Goal: Task Accomplishment & Management: Use online tool/utility

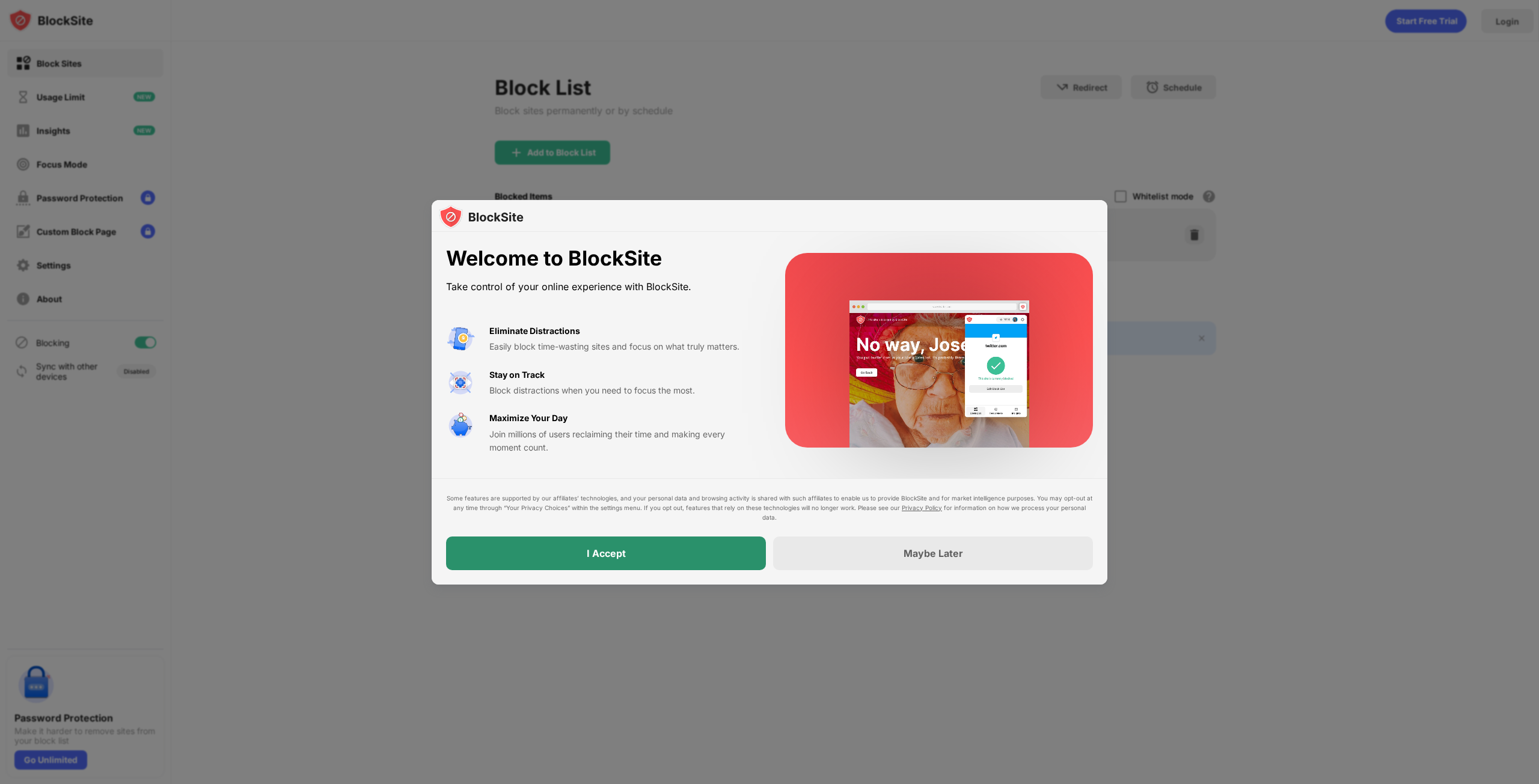
click at [678, 545] on div "I Accept" at bounding box center [606, 553] width 320 height 33
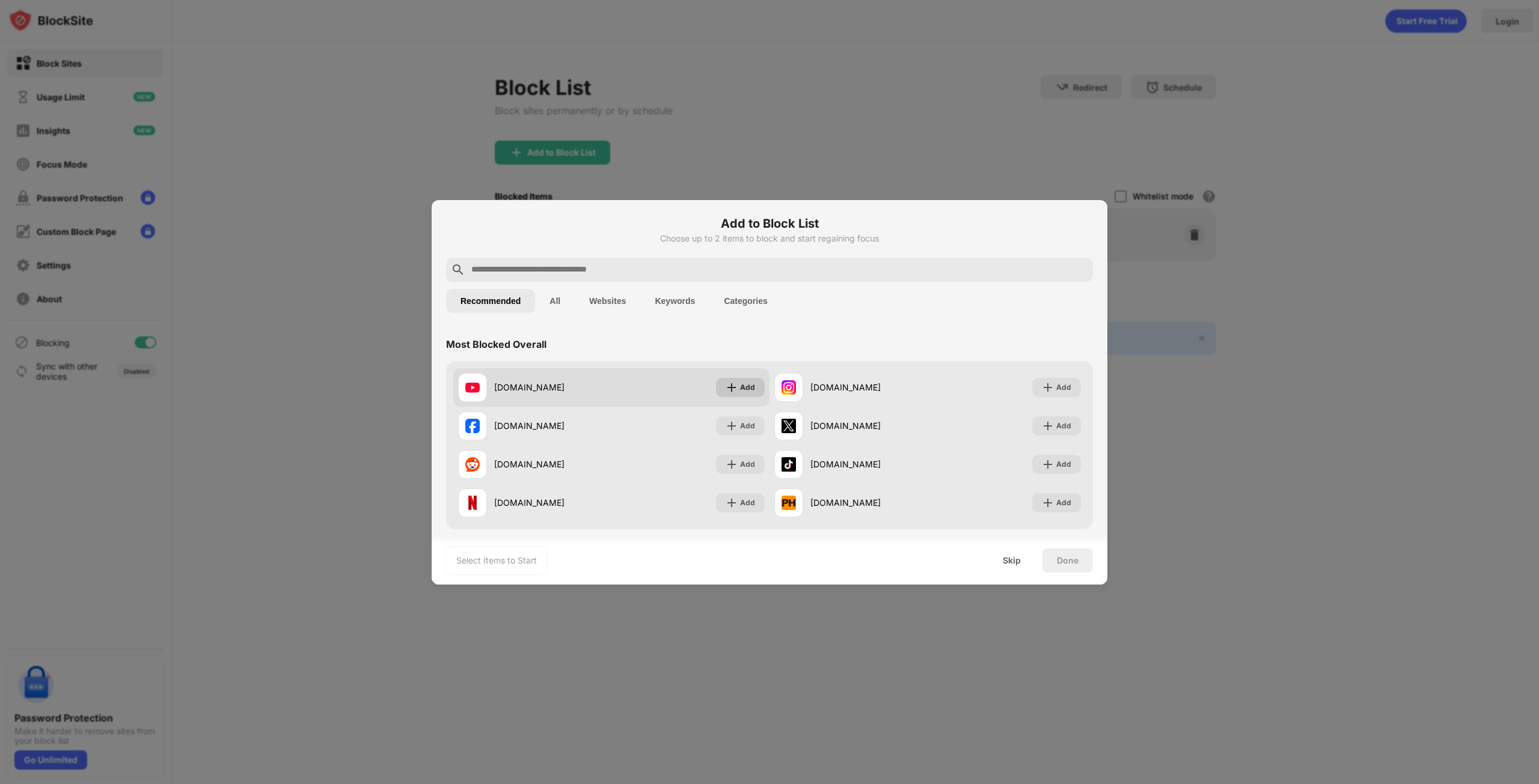
click at [740, 392] on div "Add" at bounding box center [747, 387] width 15 height 12
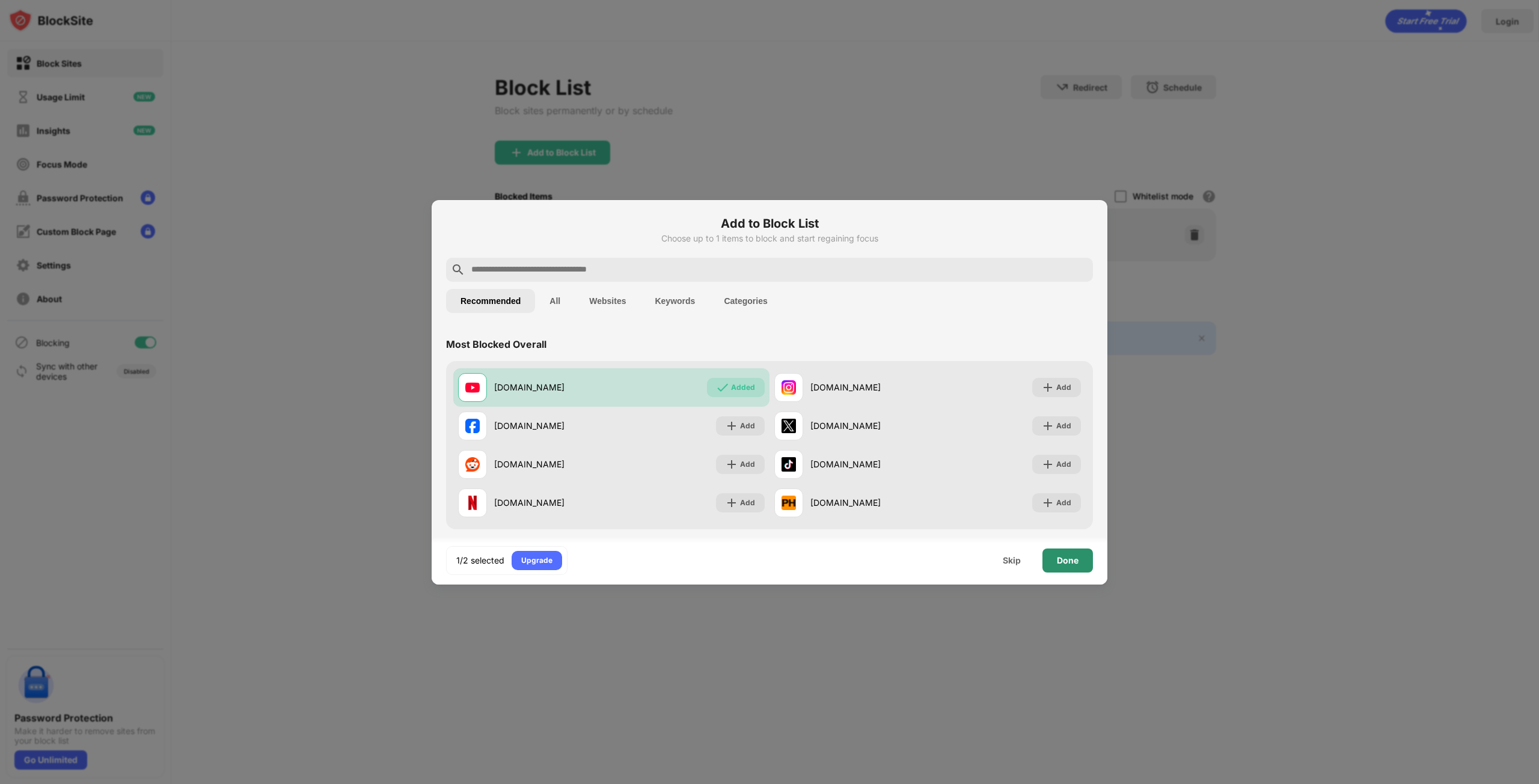
click at [1082, 560] on div "Done" at bounding box center [1066, 560] width 50 height 24
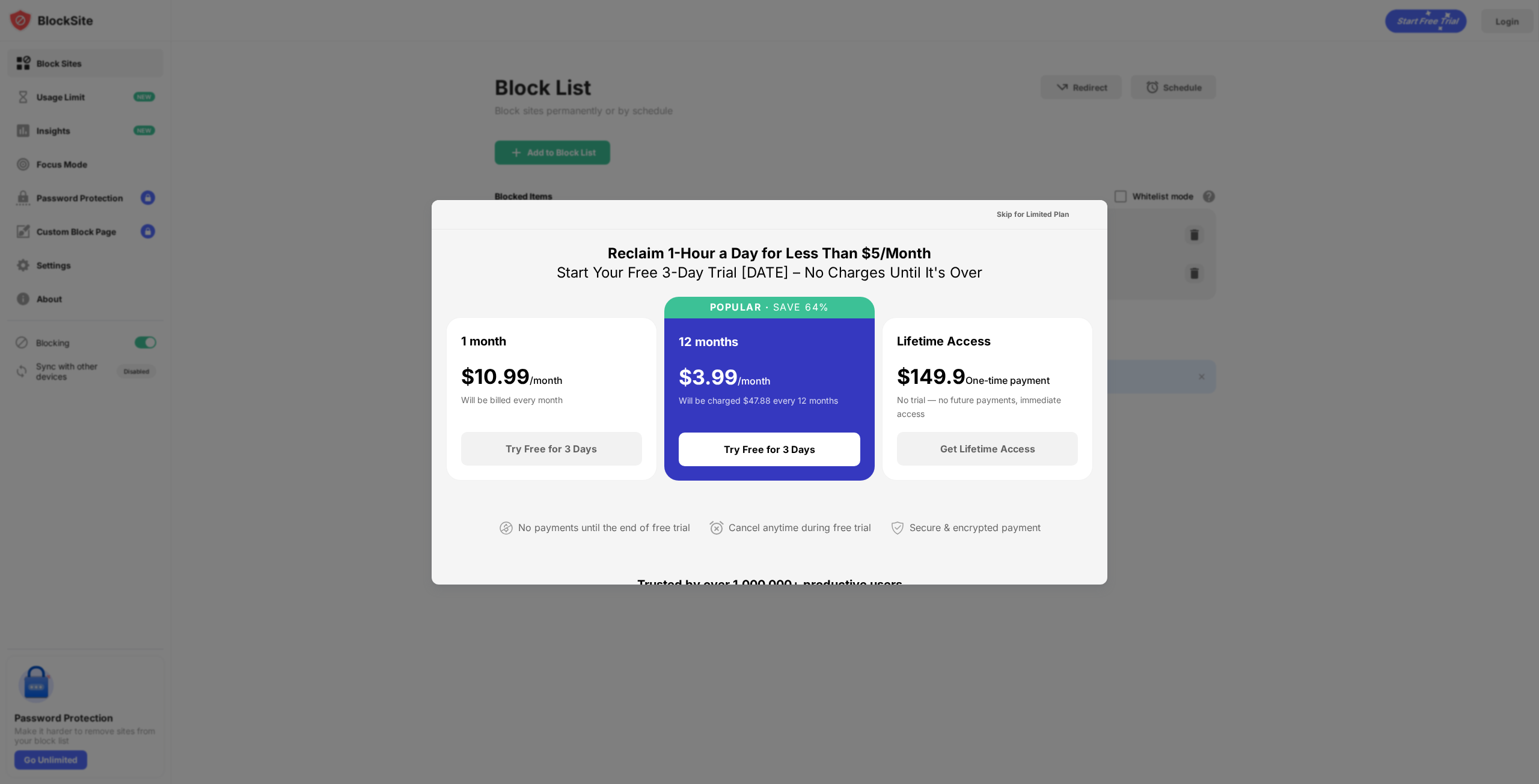
click at [1320, 247] on div at bounding box center [770, 392] width 1539 height 784
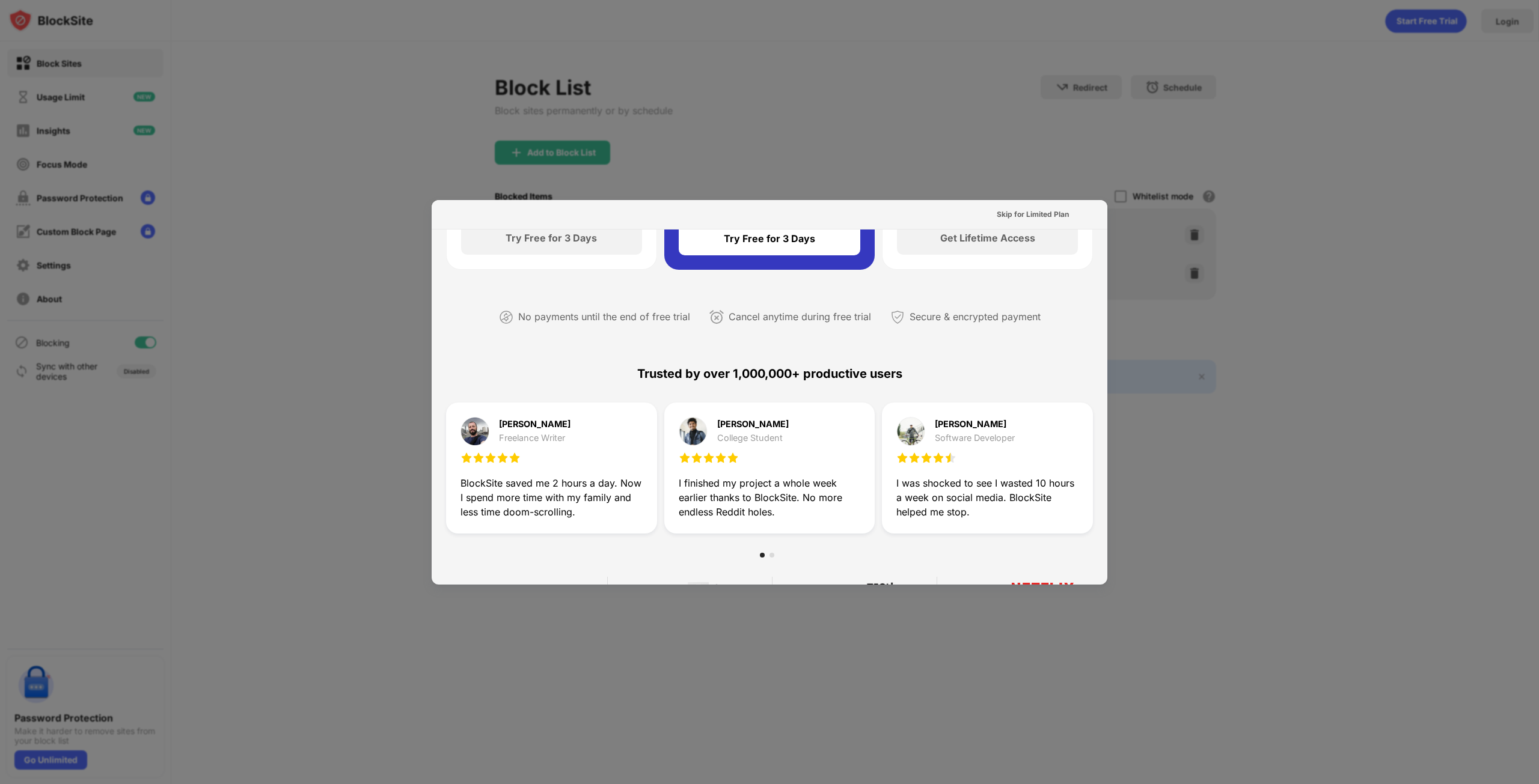
scroll to position [241, 0]
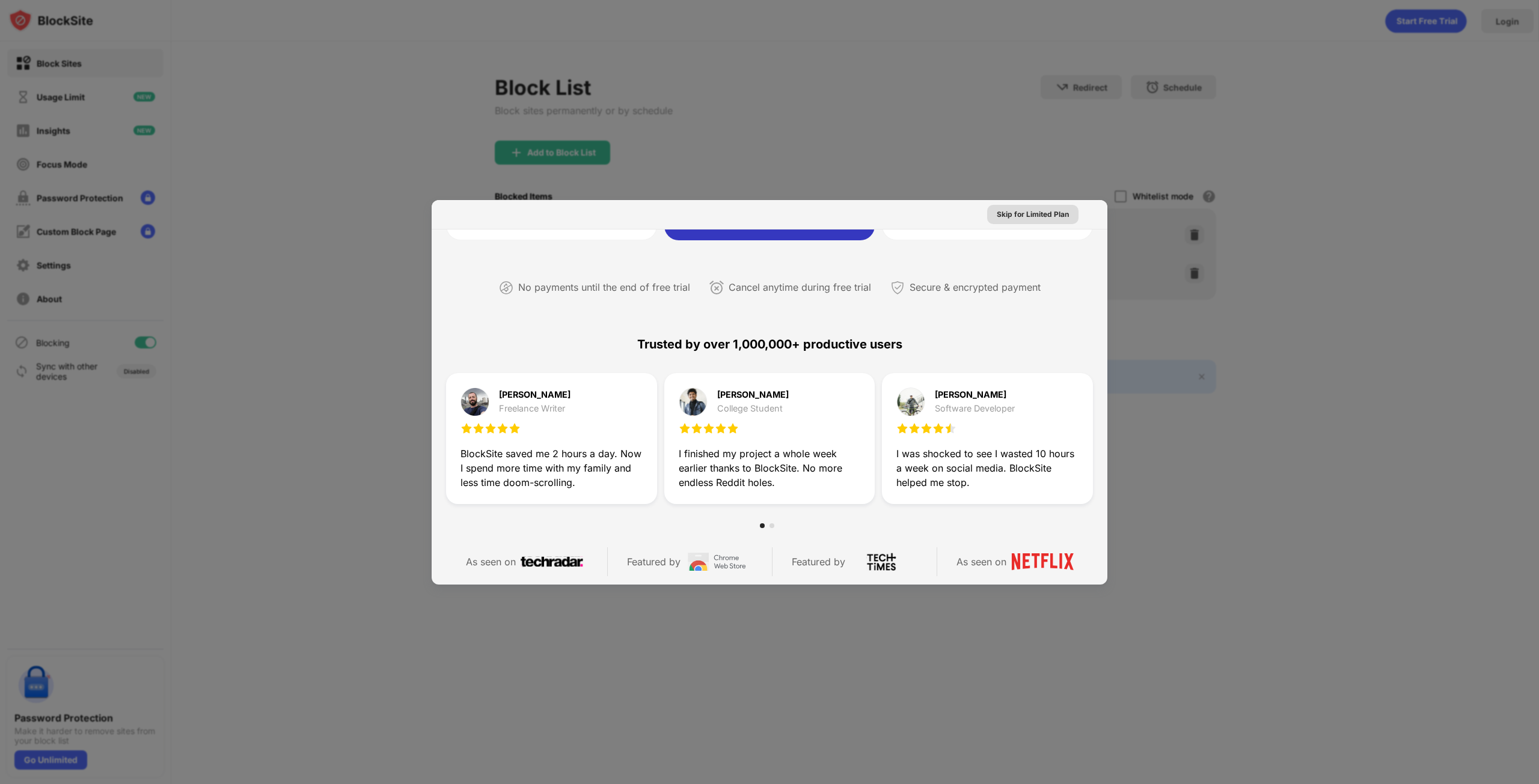
click at [1036, 212] on div "Skip for Limited Plan" at bounding box center [1032, 214] width 72 height 12
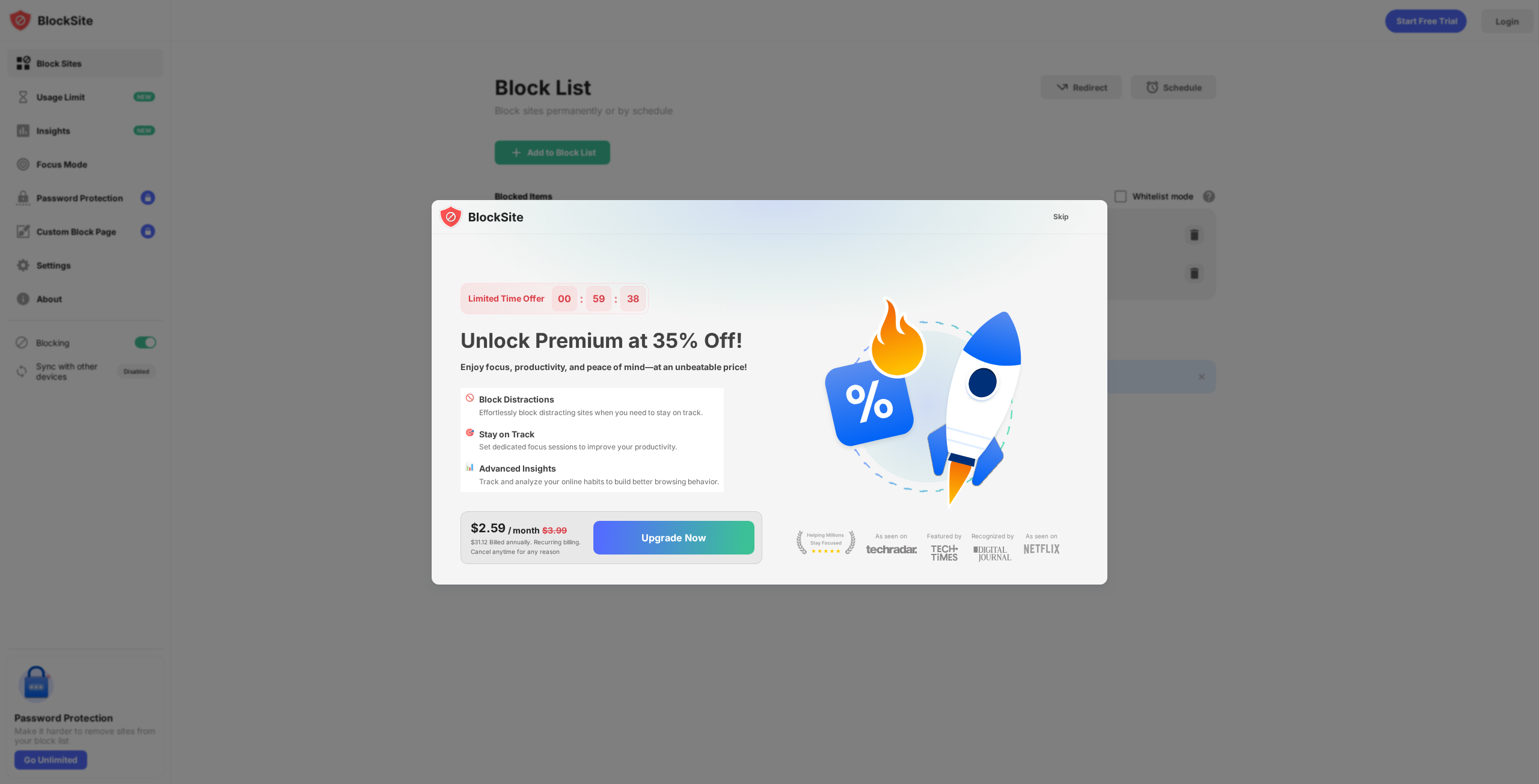
scroll to position [0, 0]
click at [1063, 216] on div "Skip" at bounding box center [1061, 217] width 16 height 12
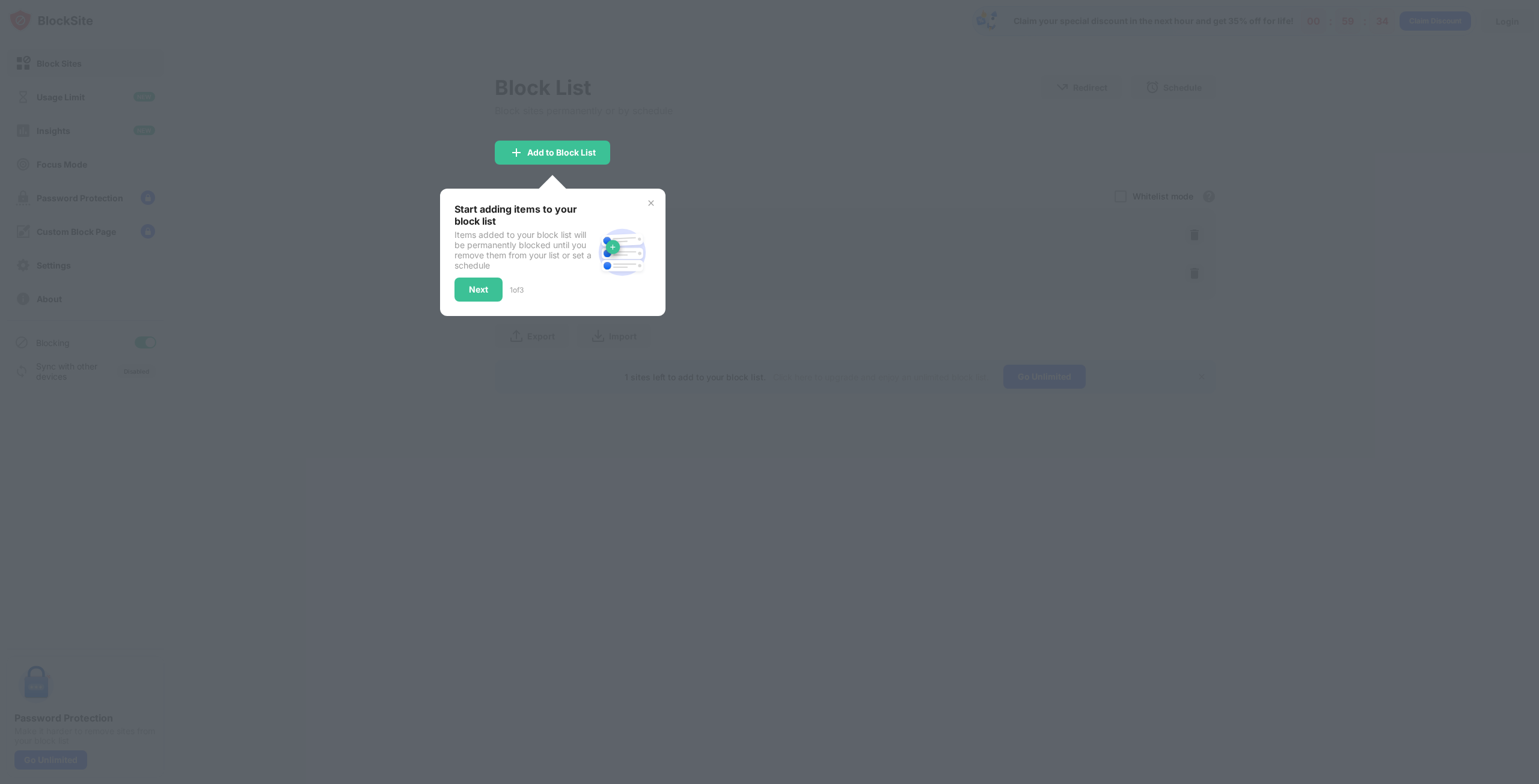
click at [653, 201] on img at bounding box center [651, 203] width 10 height 10
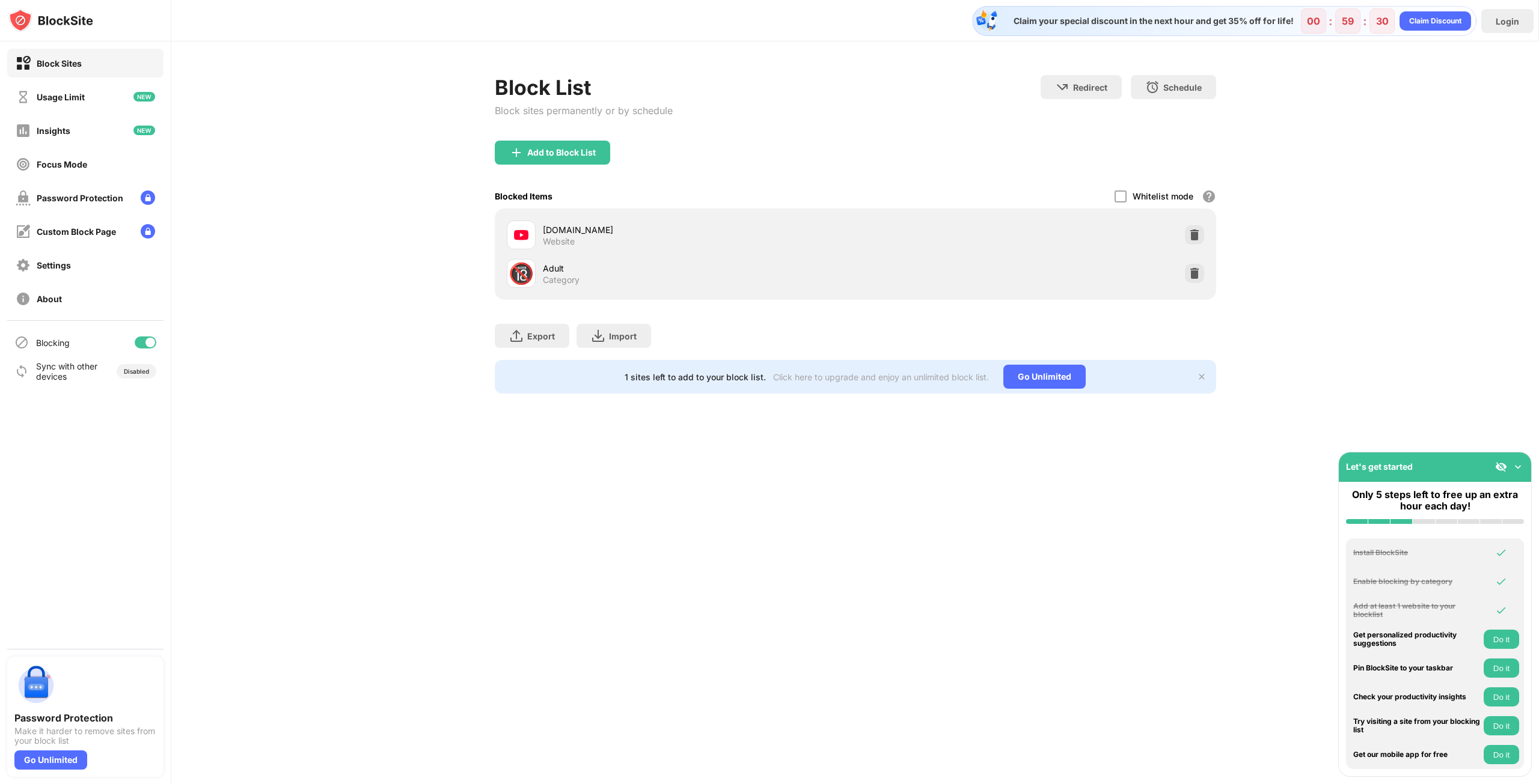
click at [519, 269] on div "🔞" at bounding box center [521, 274] width 25 height 25
click at [762, 456] on div "Claim your special discount in the next hour and get 35% off for life! 00 : 59 …" at bounding box center [855, 392] width 1368 height 784
click at [821, 477] on div "Claim your special discount in the next hour and get 35% off for life! 00 : 59 …" at bounding box center [855, 392] width 1368 height 784
